Goal: Check status

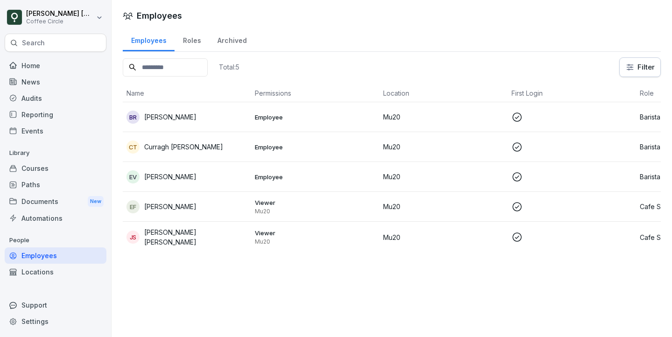
click at [231, 174] on div "EV [PERSON_NAME]" at bounding box center [186, 176] width 121 height 13
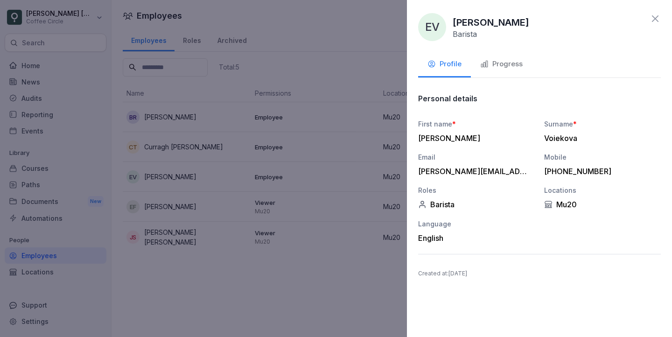
click at [497, 80] on div "EV [PERSON_NAME] Barista Profile Progress Personal details First name * [PERSON…" at bounding box center [539, 168] width 265 height 337
click at [497, 70] on button "Progress" at bounding box center [501, 64] width 61 height 25
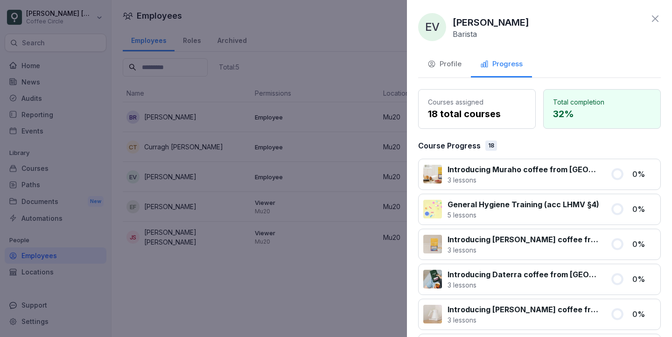
click at [657, 20] on icon at bounding box center [655, 18] width 7 height 7
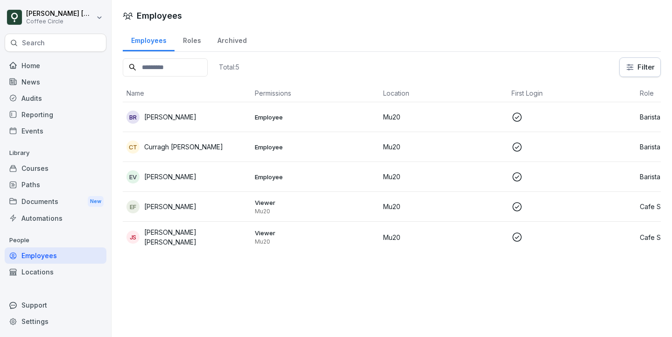
click at [206, 113] on div "BR [PERSON_NAME]" at bounding box center [186, 117] width 121 height 13
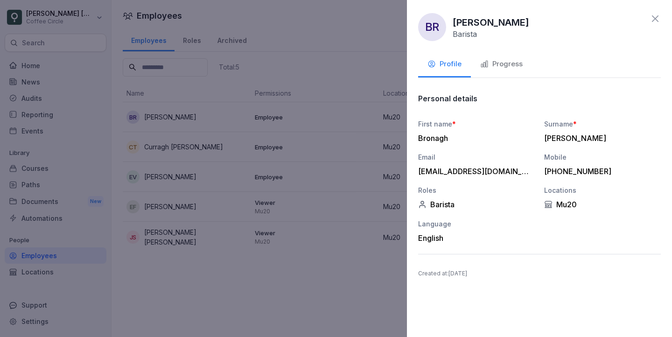
click at [482, 69] on div "Progress" at bounding box center [501, 64] width 42 height 11
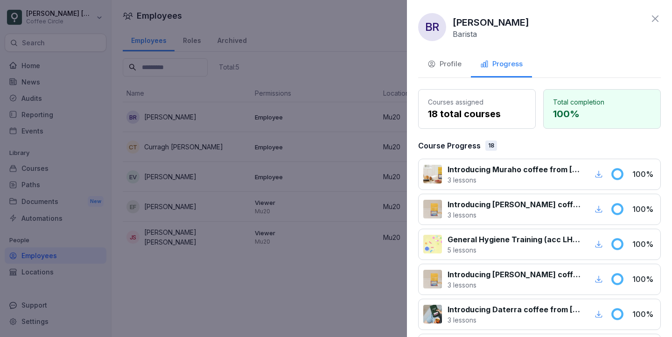
click at [659, 17] on icon at bounding box center [655, 18] width 11 height 11
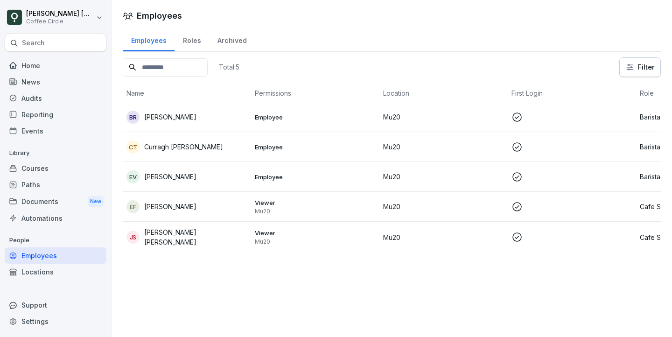
click at [191, 184] on td "EV [PERSON_NAME]" at bounding box center [187, 177] width 128 height 30
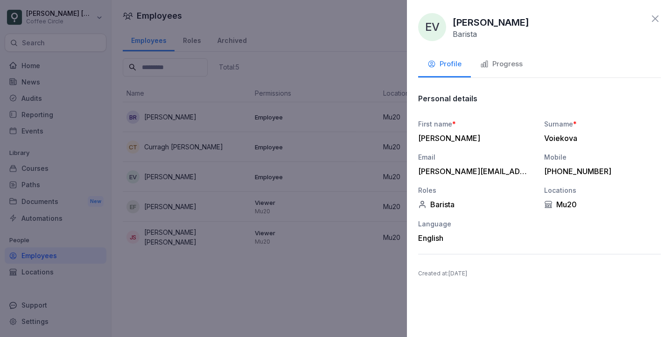
click at [495, 64] on div "Progress" at bounding box center [501, 64] width 42 height 11
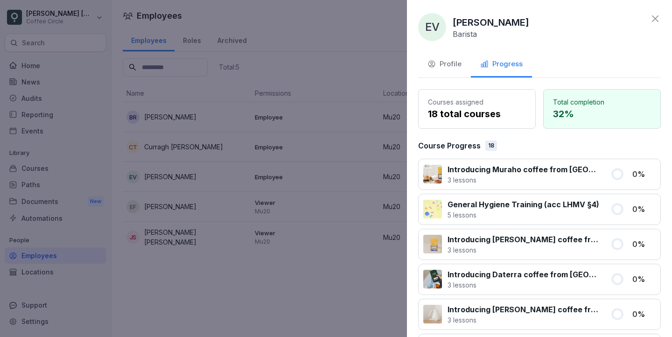
click at [651, 22] on icon at bounding box center [655, 18] width 11 height 11
